Goal: Find specific page/section: Find specific page/section

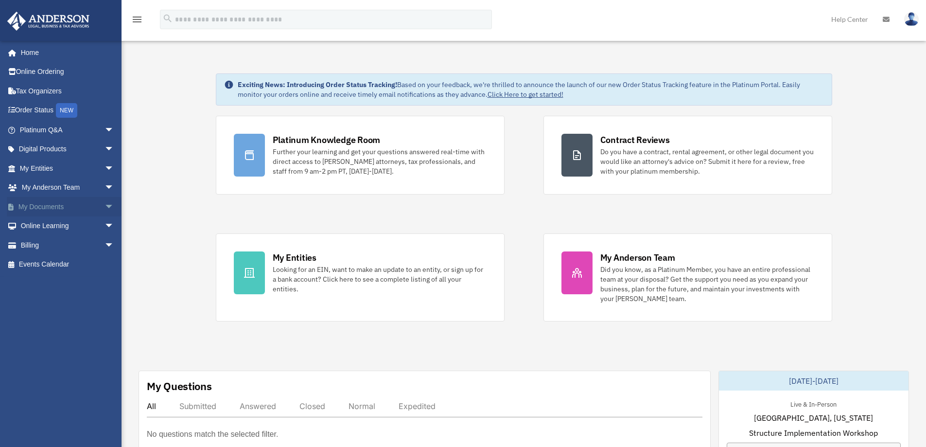
click at [44, 209] on link "My Documents arrow_drop_down" at bounding box center [68, 206] width 122 height 19
click at [58, 208] on link "My Documents arrow_drop_down" at bounding box center [68, 206] width 122 height 19
click at [105, 203] on span "arrow_drop_down" at bounding box center [114, 207] width 19 height 20
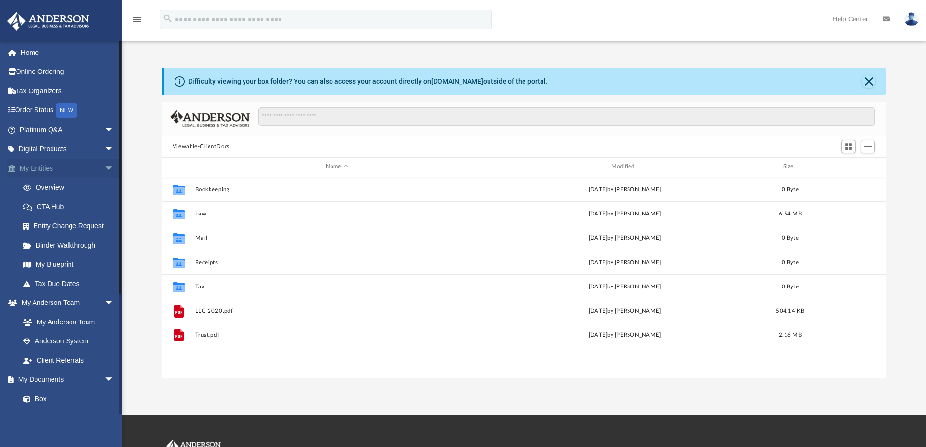
scroll to position [214, 717]
drag, startPoint x: 559, startPoint y: 361, endPoint x: 538, endPoint y: 358, distance: 21.2
click at [538, 358] on div "Collaborated Folder Bookkeeping [DATE] by [PERSON_NAME] 0 Byte Collaborated Fol…" at bounding box center [524, 277] width 725 height 201
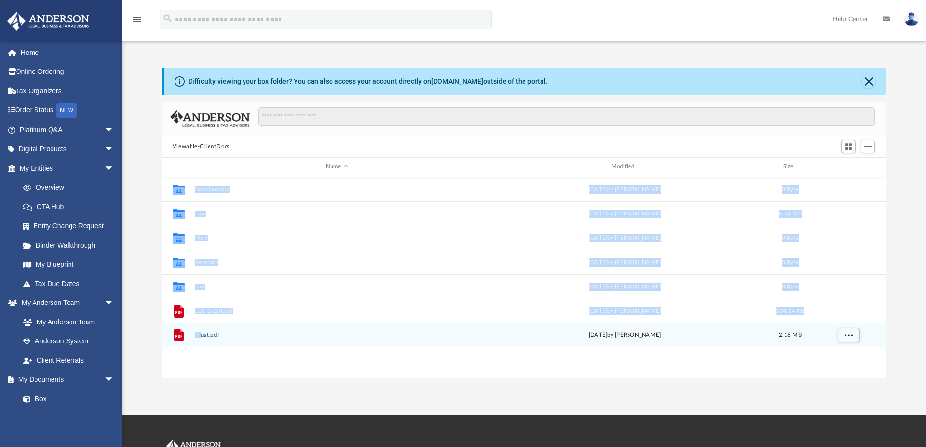
drag, startPoint x: 201, startPoint y: 342, endPoint x: 383, endPoint y: 374, distance: 185.1
click at [341, 404] on div "App [EMAIL_ADDRESS][DOMAIN_NAME] Sign Out [PERSON_NAME][EMAIL_ADDRESS][DOMAIN_N…" at bounding box center [463, 207] width 926 height 415
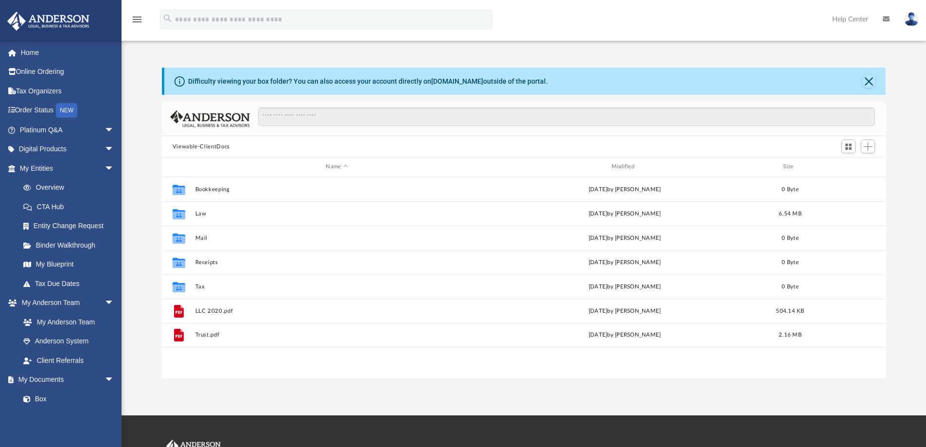
click at [292, 372] on div "Collaborated Folder Bookkeeping [DATE] by [PERSON_NAME] 0 Byte Collaborated Fol…" at bounding box center [524, 277] width 725 height 201
